Goal: Find contact information: Find contact information

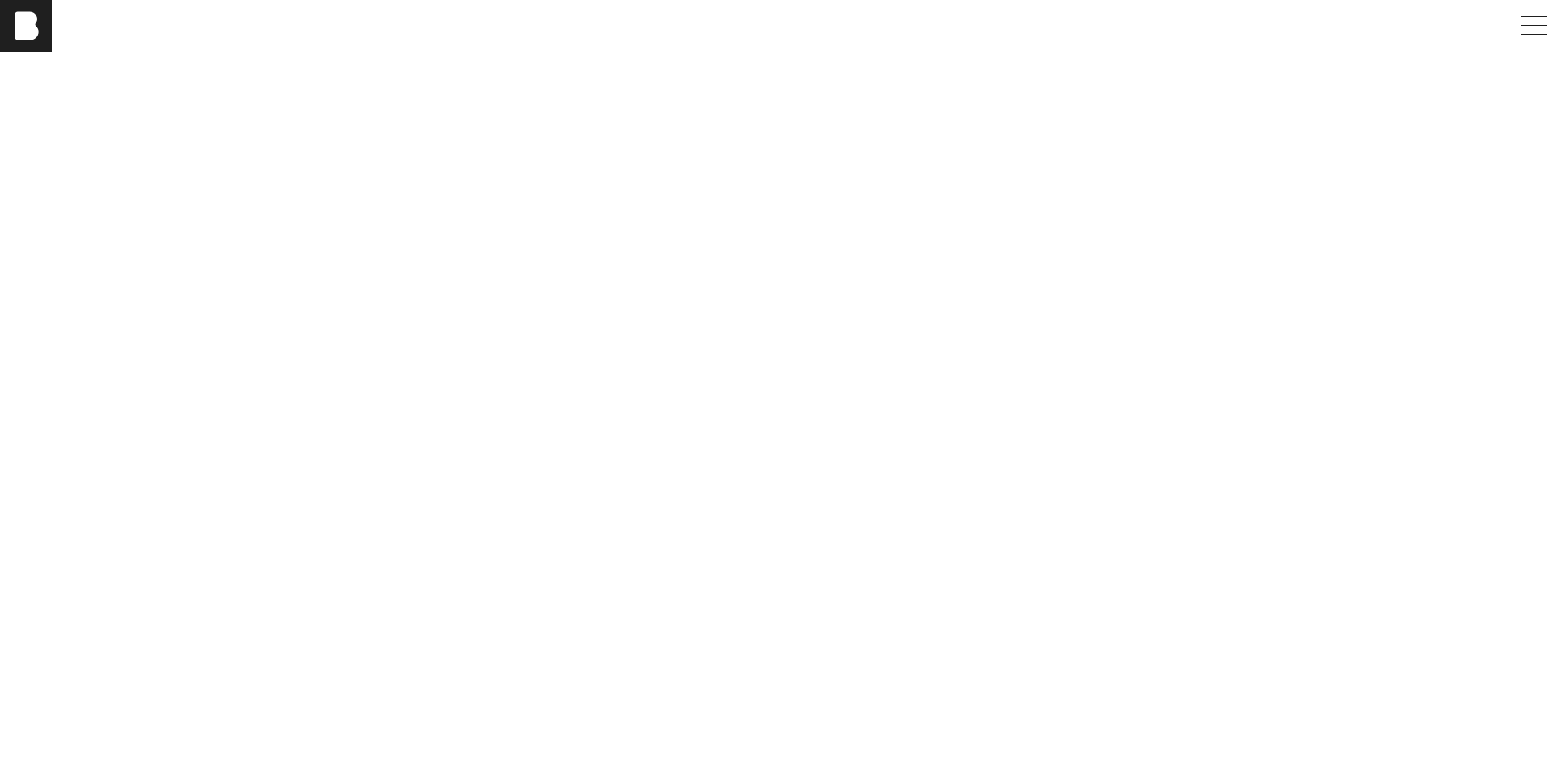
scroll to position [4323, 0]
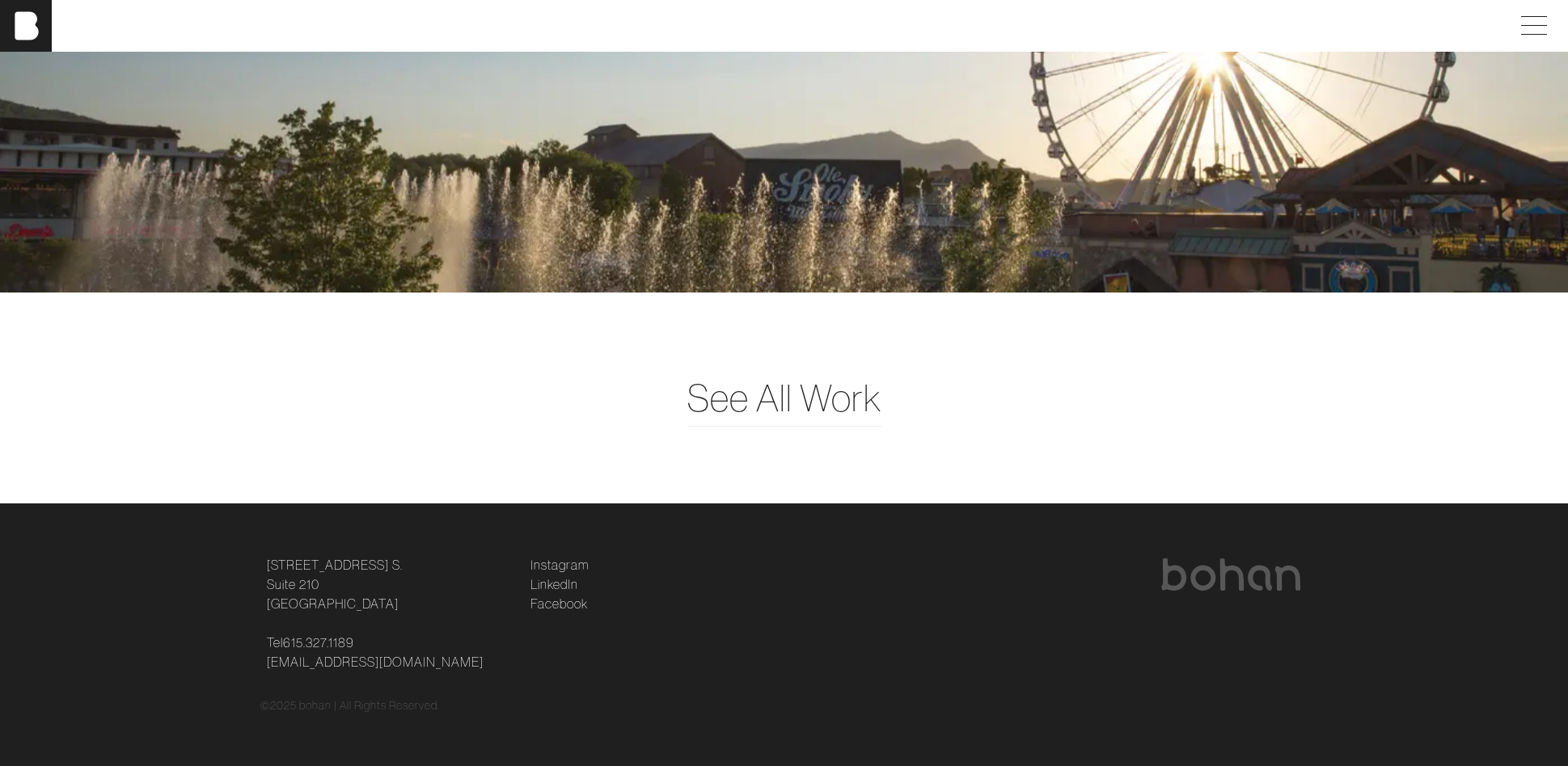
drag, startPoint x: 393, startPoint y: 609, endPoint x: 257, endPoint y: 568, distance: 142.0
click at [257, 568] on div "[STREET_ADDRESS] [STREET_ADDRESS] Tel [PHONE_NUMBER] [EMAIL_ADDRESS][DOMAIN_NAM…" at bounding box center [389, 613] width 264 height 116
copy link "[STREET_ADDRESS] [STREET_ADDRESS]"
click at [371, 643] on p "Tel [PHONE_NUMBER] [EMAIL_ADDRESS][DOMAIN_NAME]" at bounding box center [389, 652] width 244 height 39
